Goal: Task Accomplishment & Management: Manage account settings

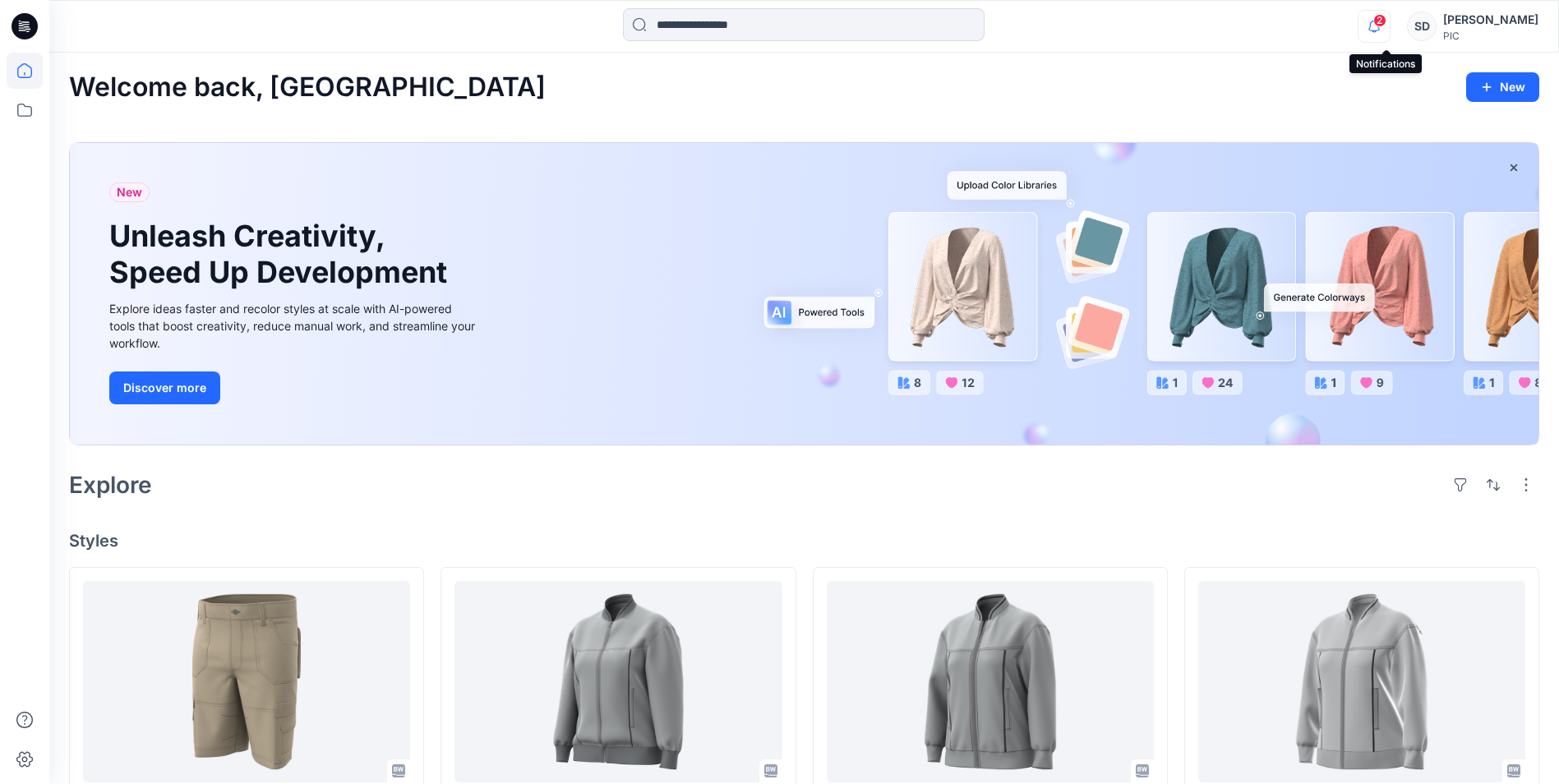
click at [1390, 33] on icon "button" at bounding box center [1374, 26] width 32 height 32
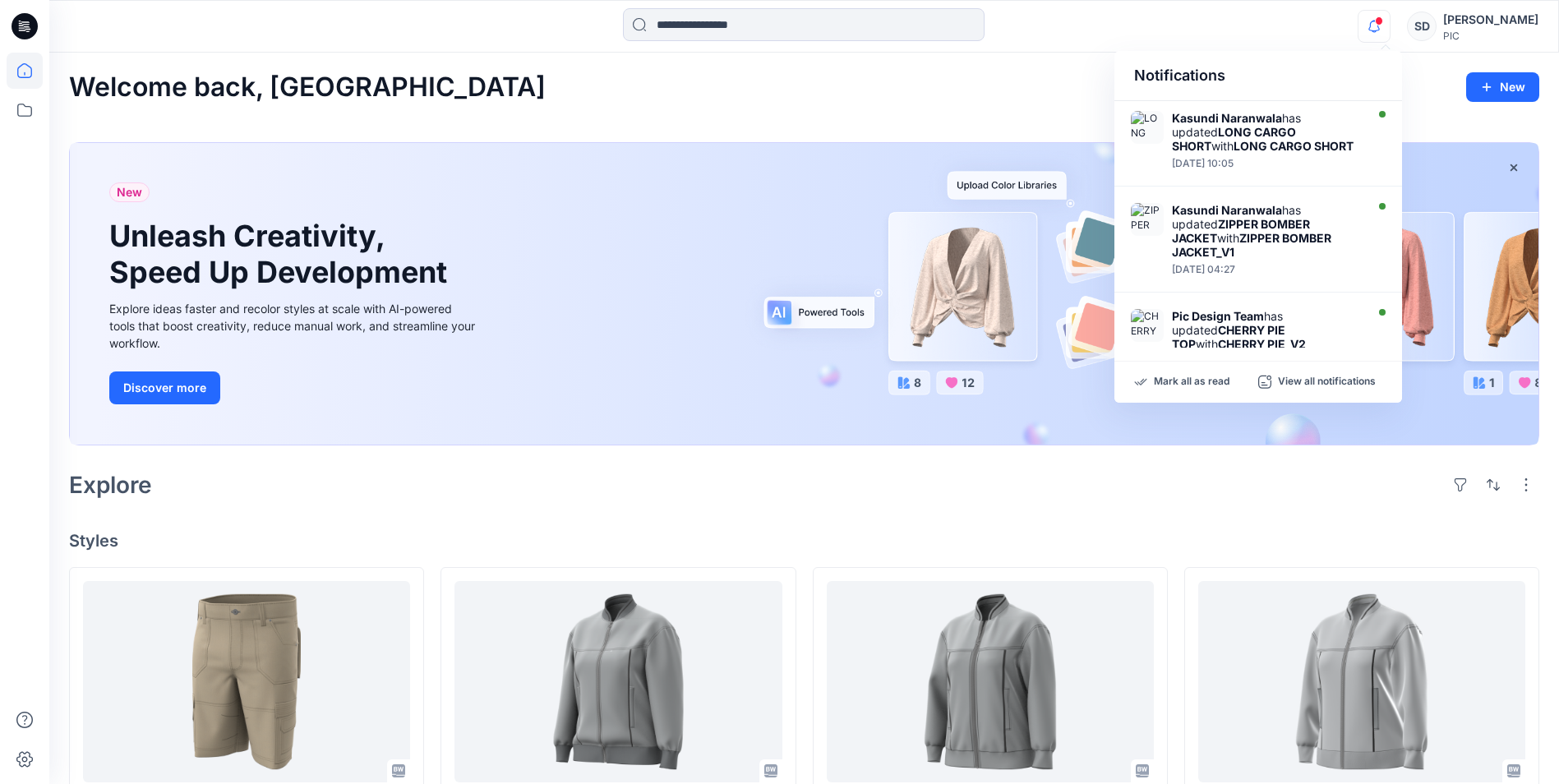
click at [1390, 33] on icon "button" at bounding box center [1374, 26] width 32 height 32
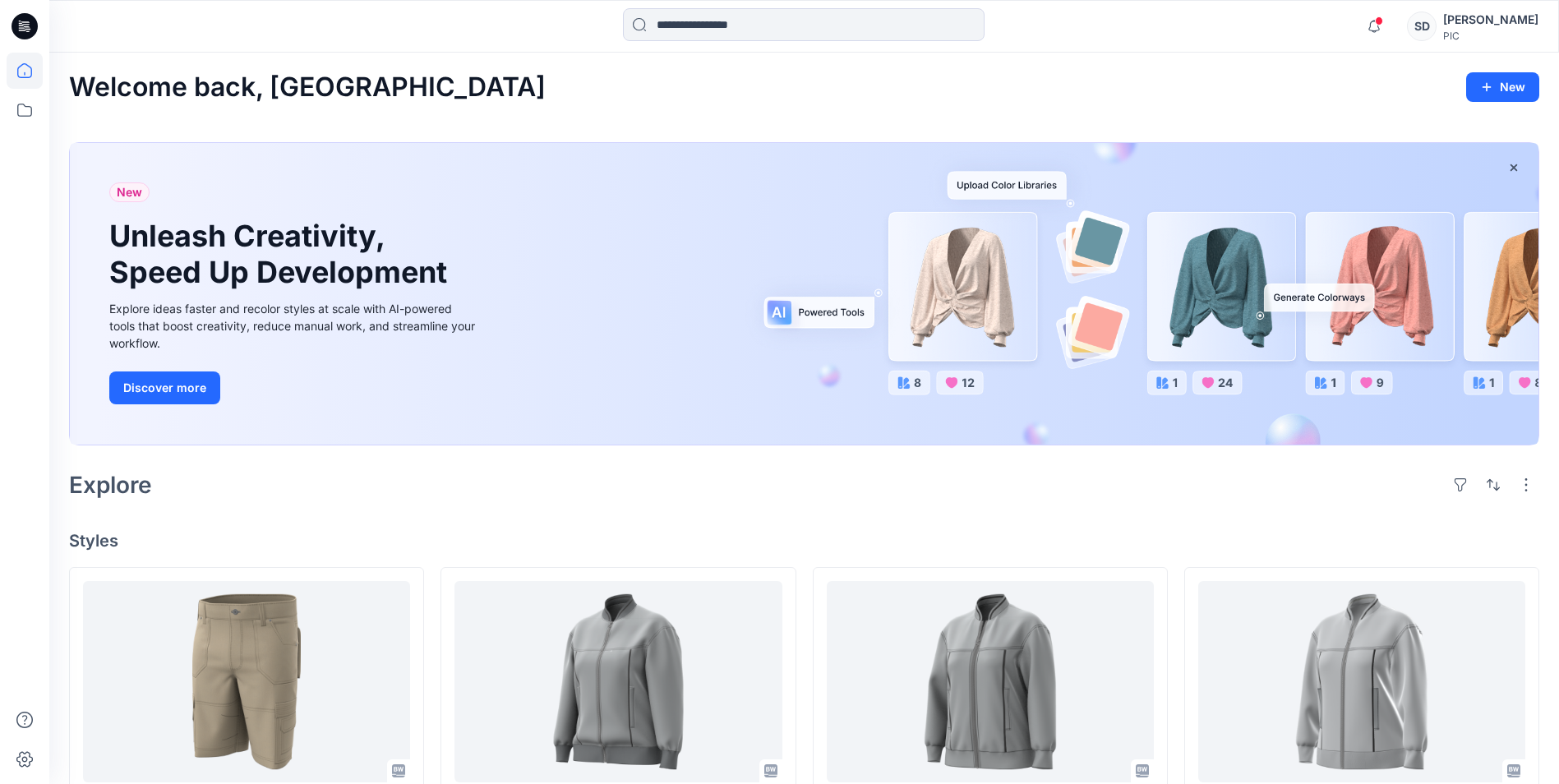
click at [1300, 32] on div "Notifications [PERSON_NAME] has updated LONG CARGO SHORT with LONG CARGO SHORT …" at bounding box center [804, 26] width 1509 height 36
click at [1472, 18] on div "[PERSON_NAME]" at bounding box center [1491, 20] width 96 height 20
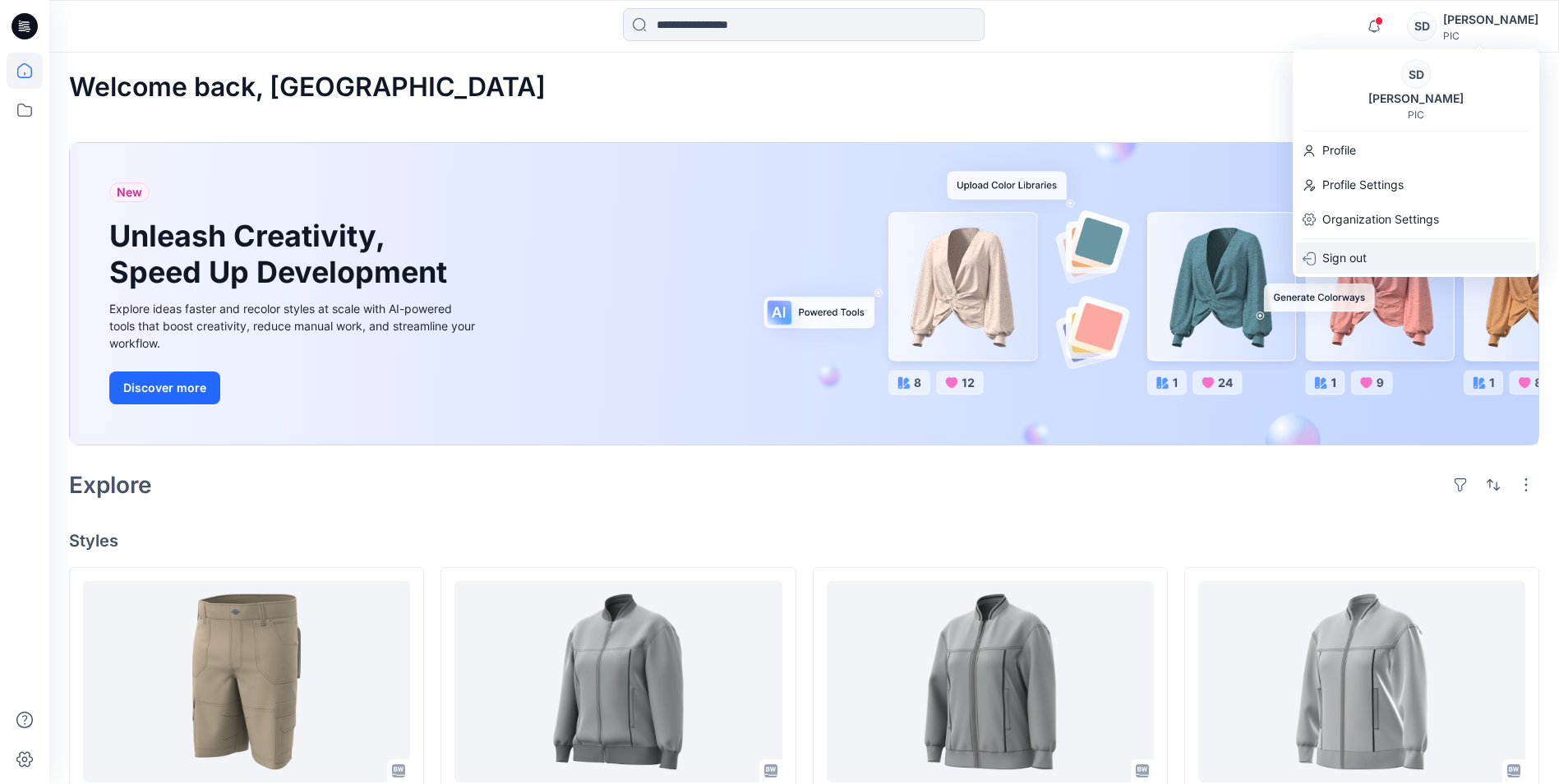
click at [1328, 258] on p "Sign out" at bounding box center [1344, 258] width 44 height 32
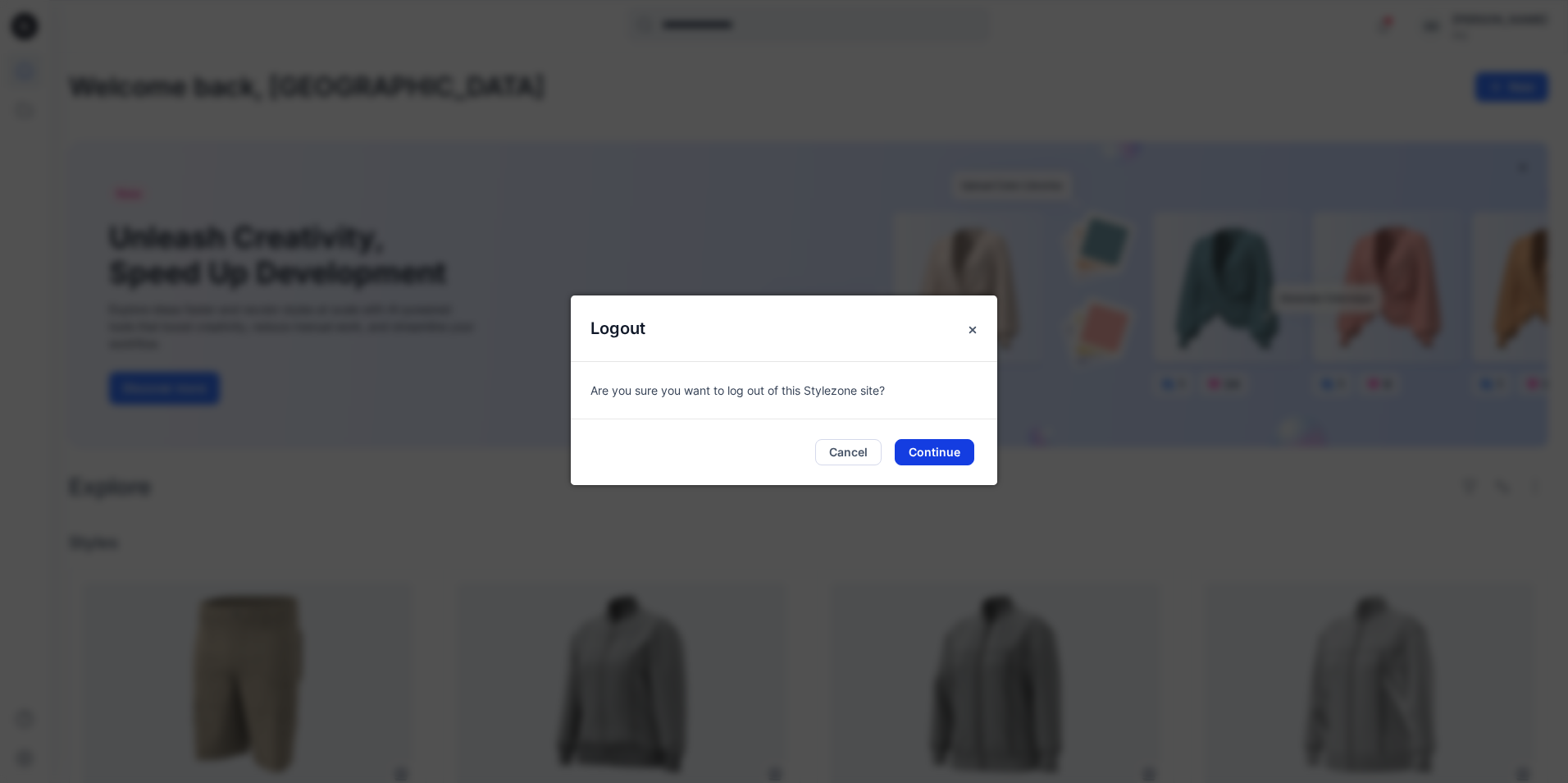
click at [960, 457] on button "Continue" at bounding box center [935, 452] width 79 height 26
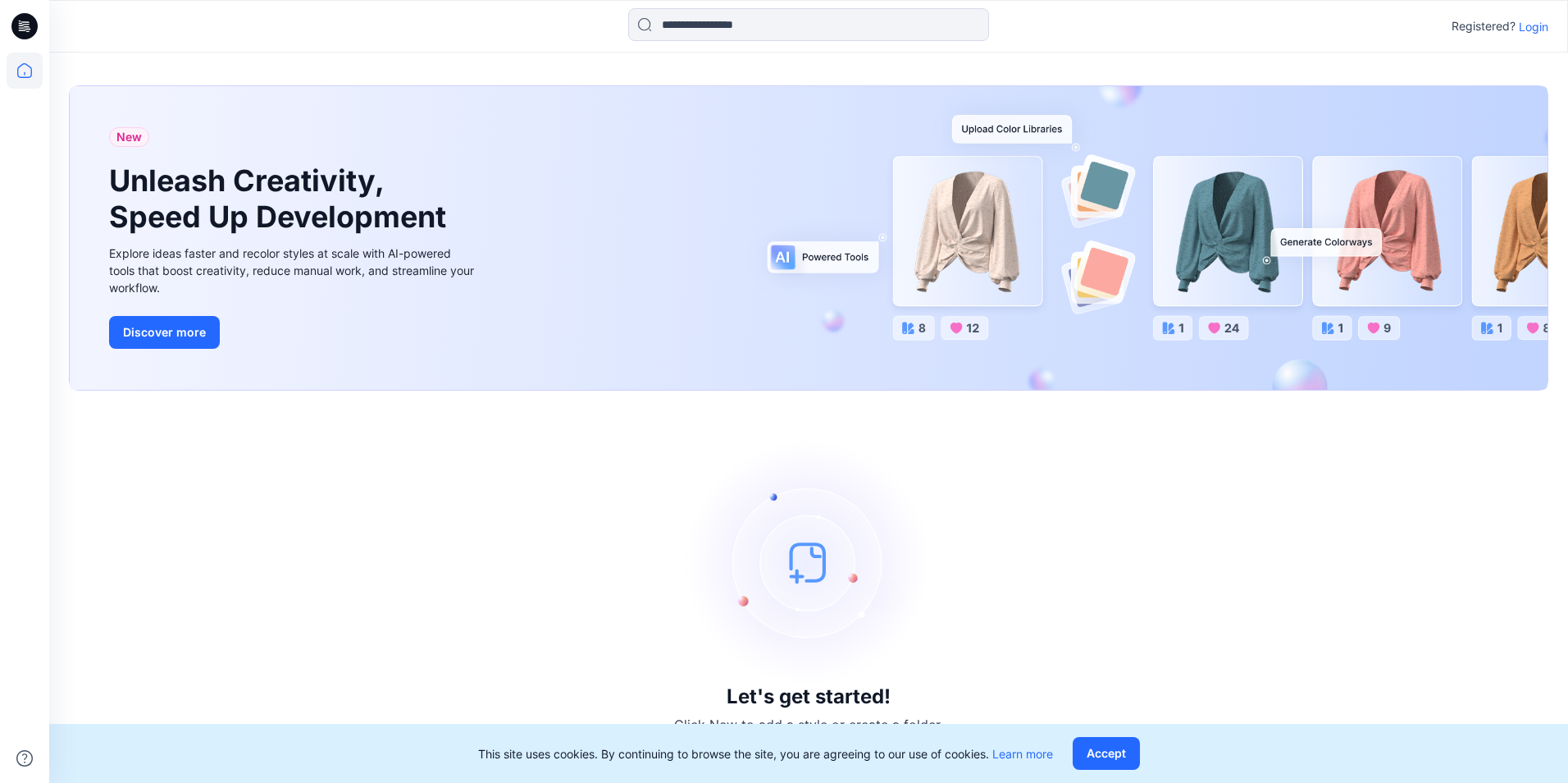
click at [1543, 21] on p "Login" at bounding box center [1533, 26] width 30 height 17
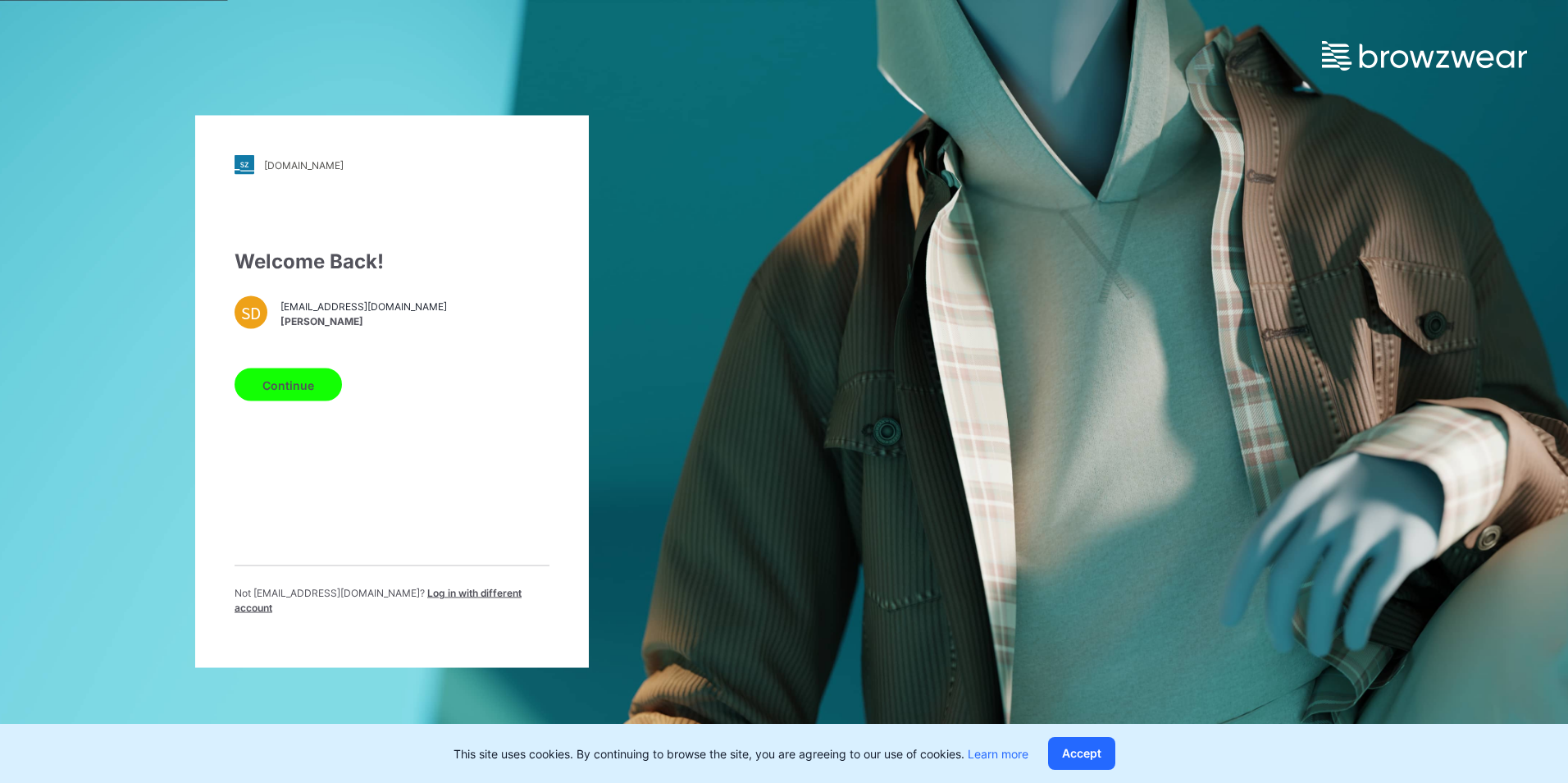
click at [410, 599] on span "Log in with different account" at bounding box center [378, 600] width 287 height 27
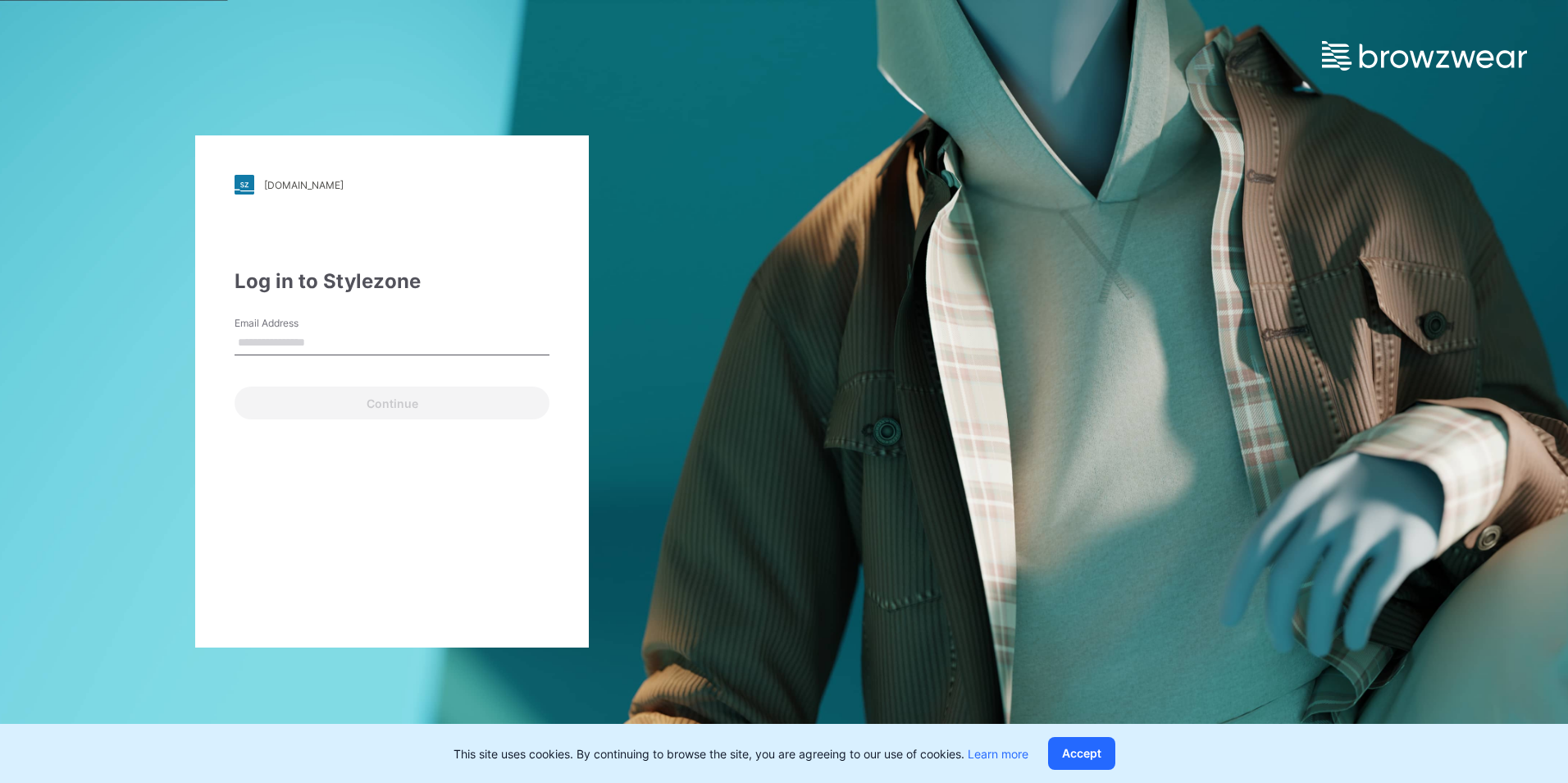
click at [306, 348] on input "Email Address" at bounding box center [392, 342] width 315 height 24
type input "**********"
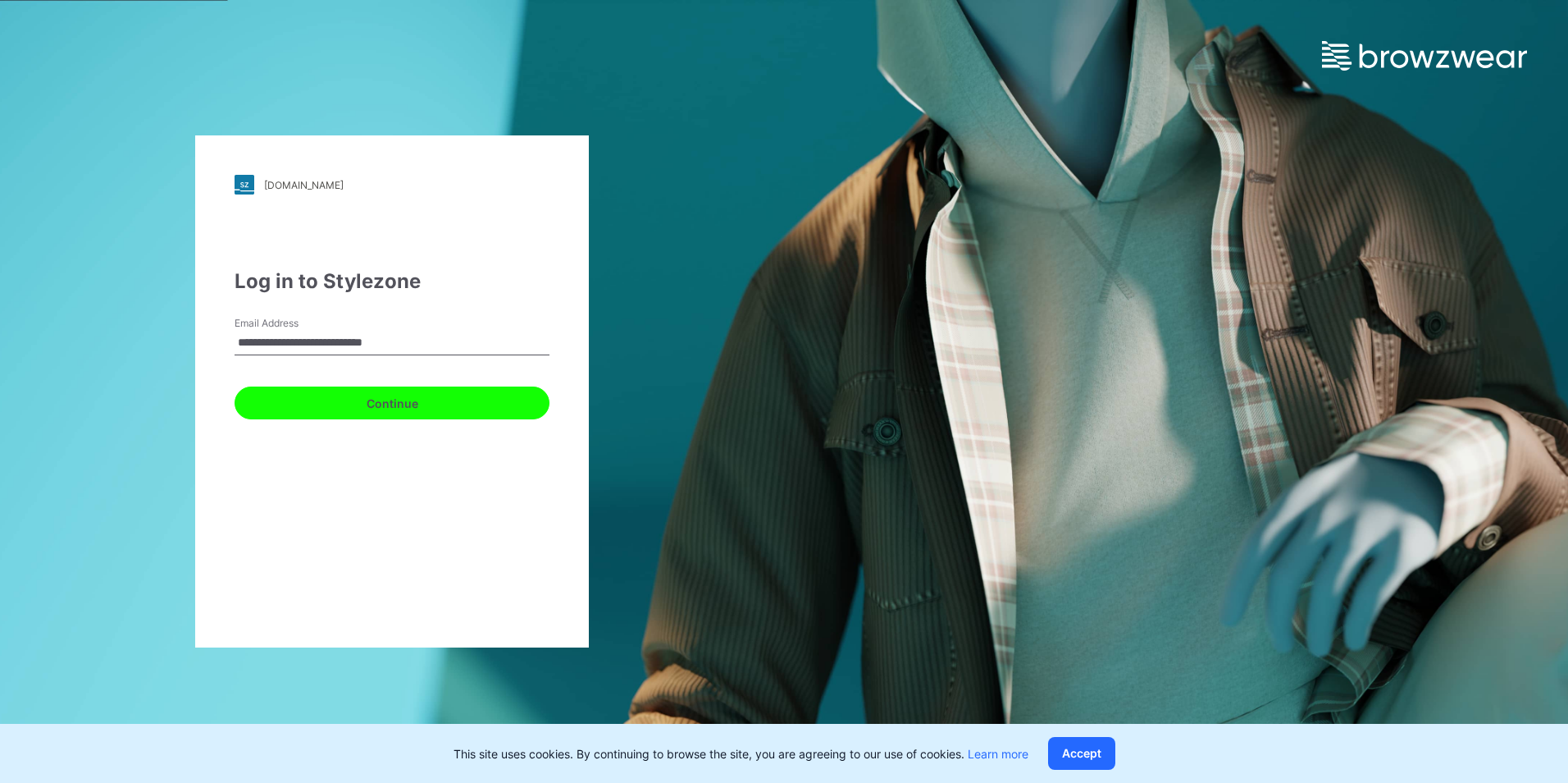
click at [368, 400] on button "Continue" at bounding box center [392, 402] width 315 height 32
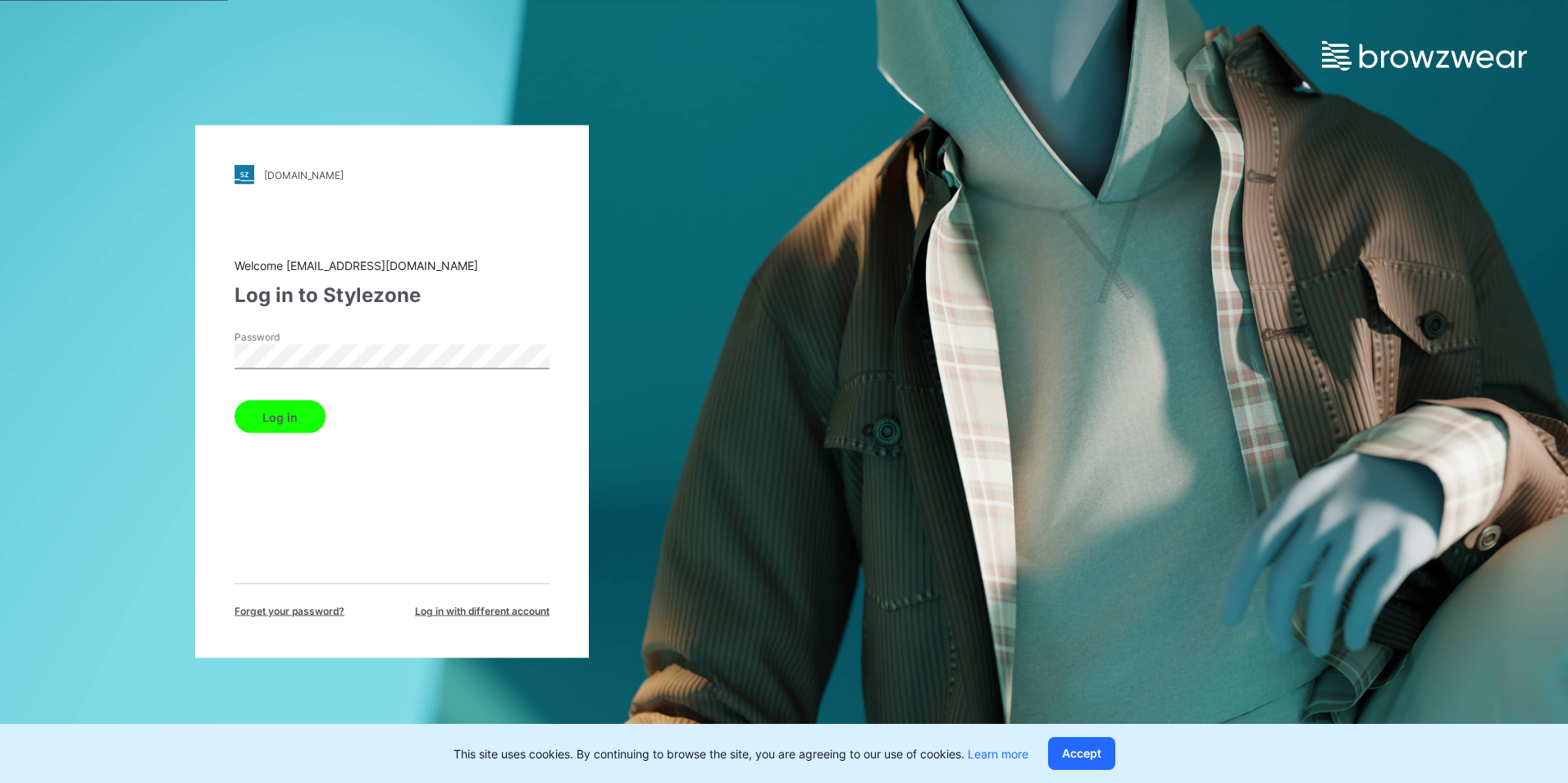
click at [298, 428] on button "Log in" at bounding box center [280, 417] width 91 height 32
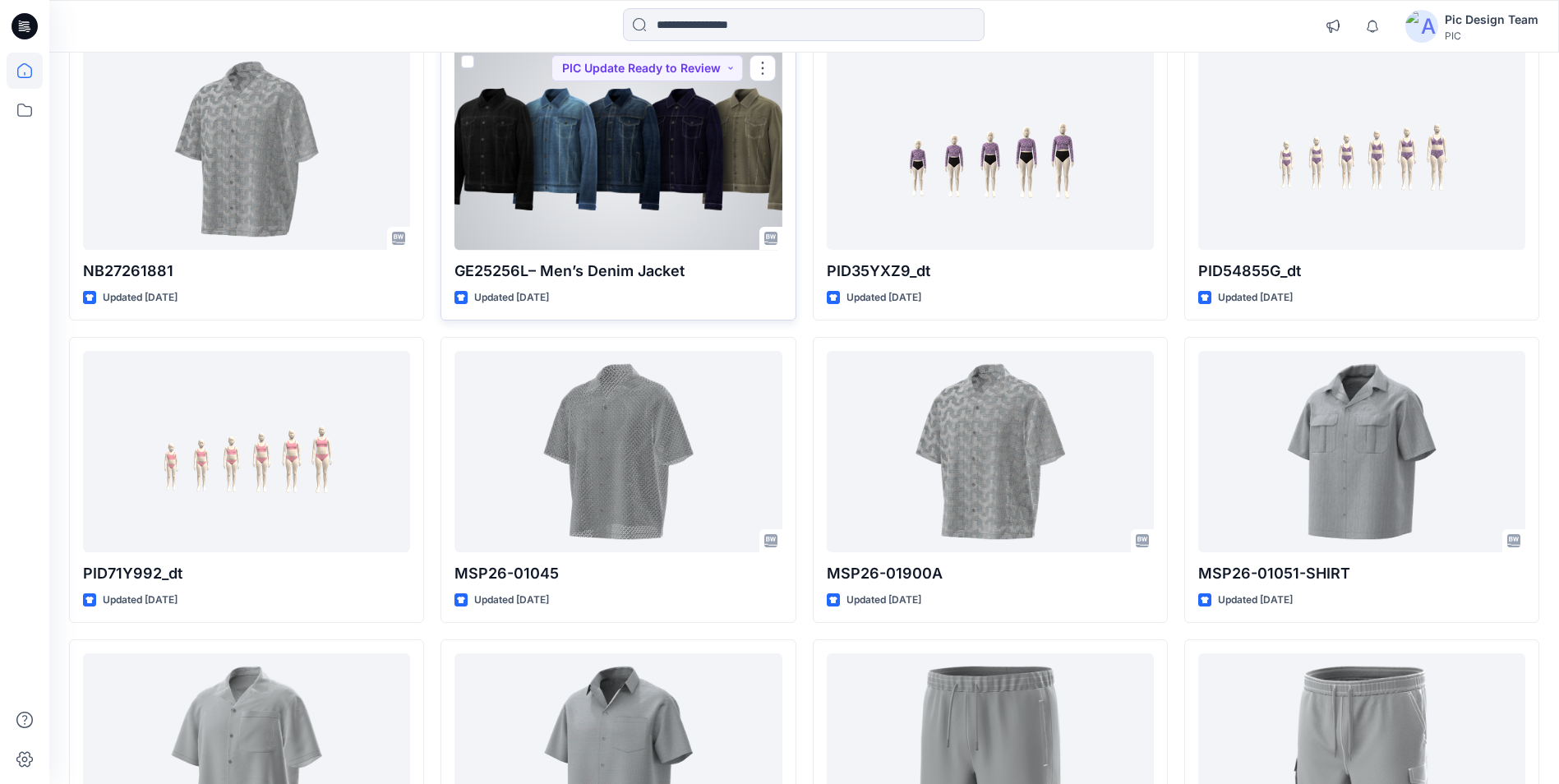
scroll to position [416, 0]
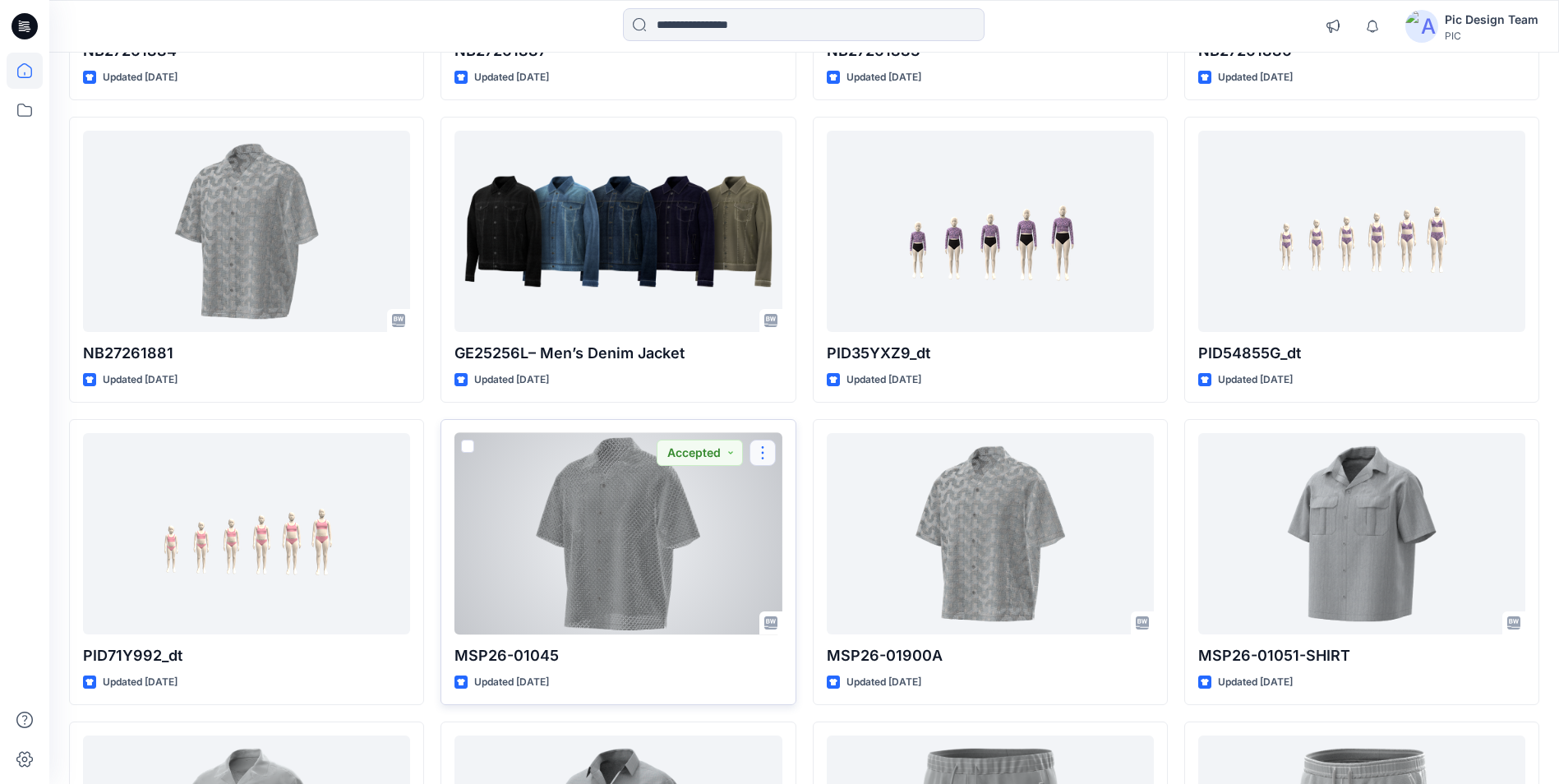
click at [764, 451] on button "button" at bounding box center [762, 452] width 26 height 26
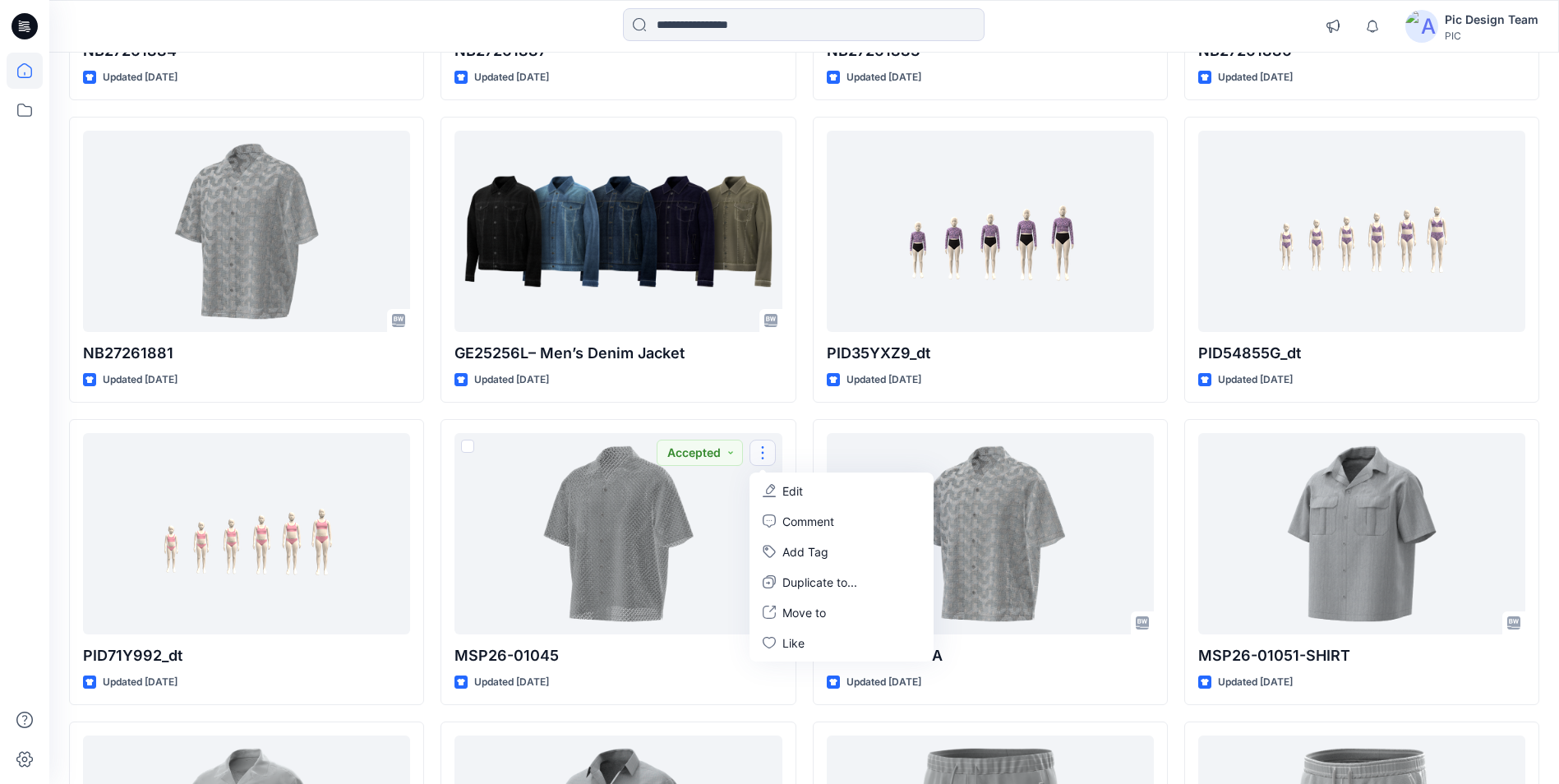
click at [39, 381] on div at bounding box center [24, 417] width 36 height 731
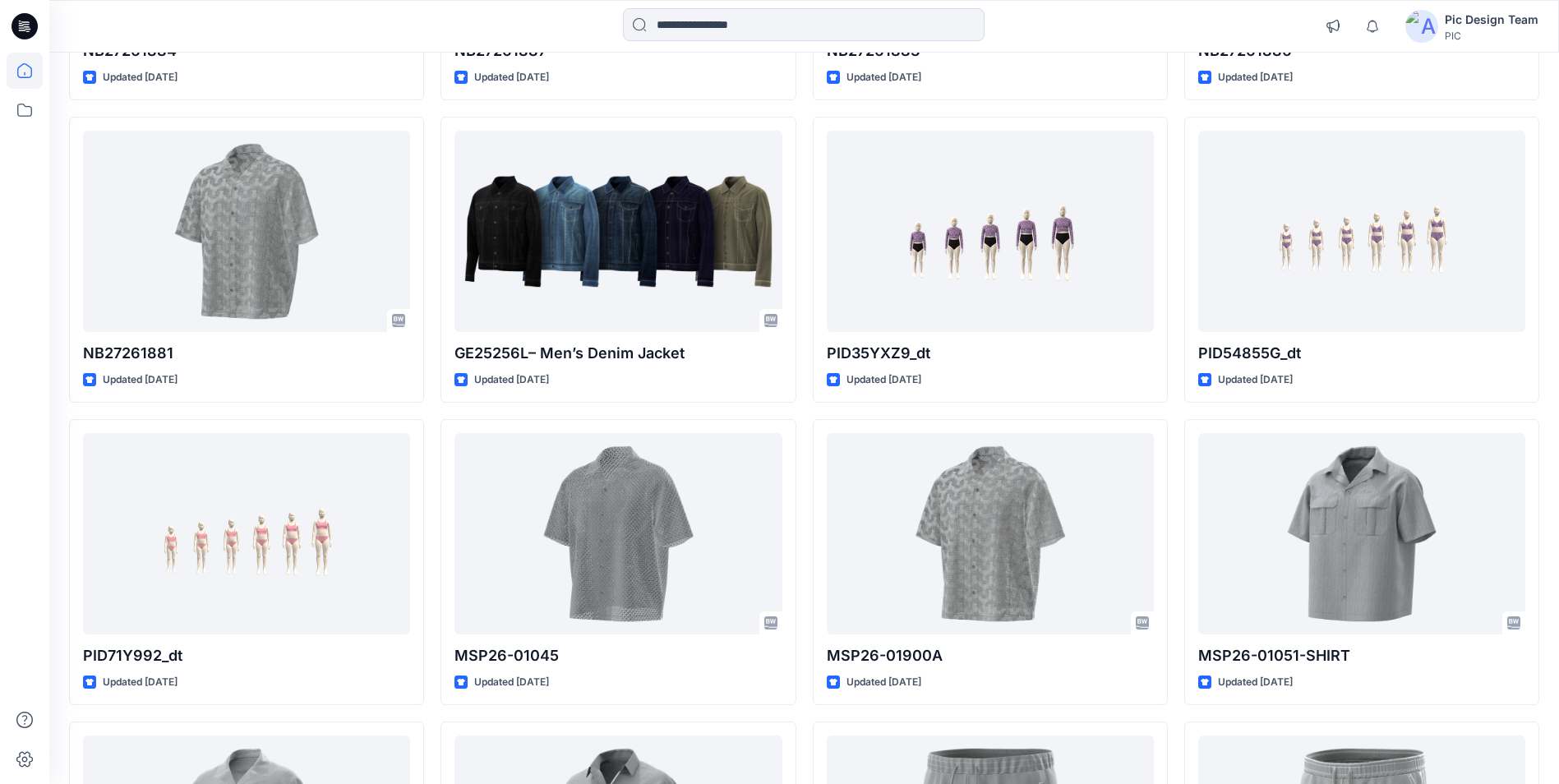
click at [39, 165] on div at bounding box center [24, 417] width 36 height 731
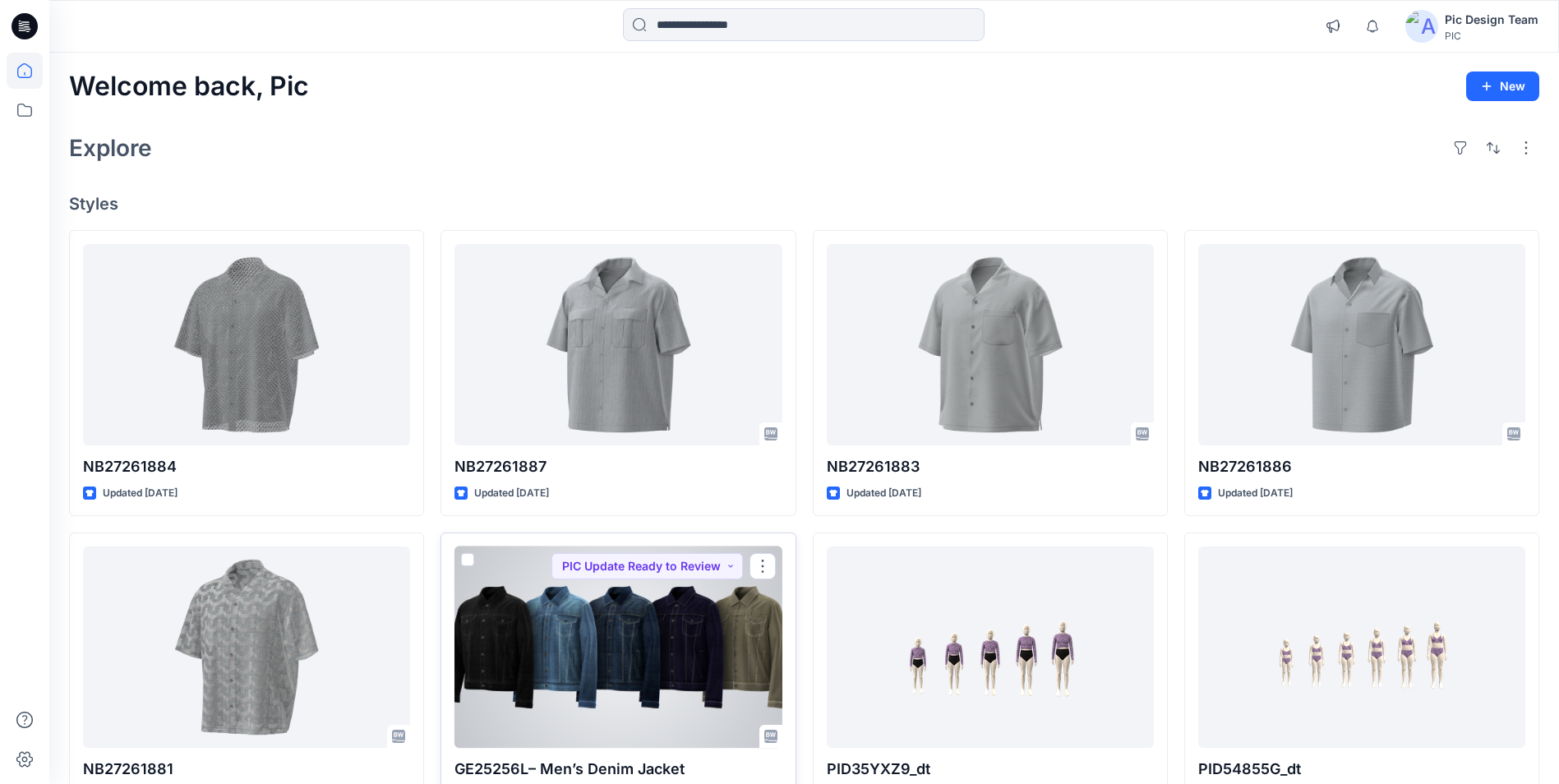
scroll to position [0, 0]
